Goal: Transaction & Acquisition: Book appointment/travel/reservation

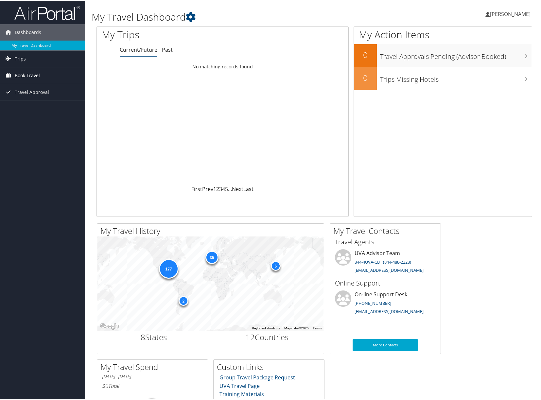
click at [35, 75] on span "Book Travel" at bounding box center [27, 74] width 25 height 16
click at [32, 108] on link "Book/Manage Online Trips" at bounding box center [42, 107] width 85 height 10
